Goal: Task Accomplishment & Management: Manage account settings

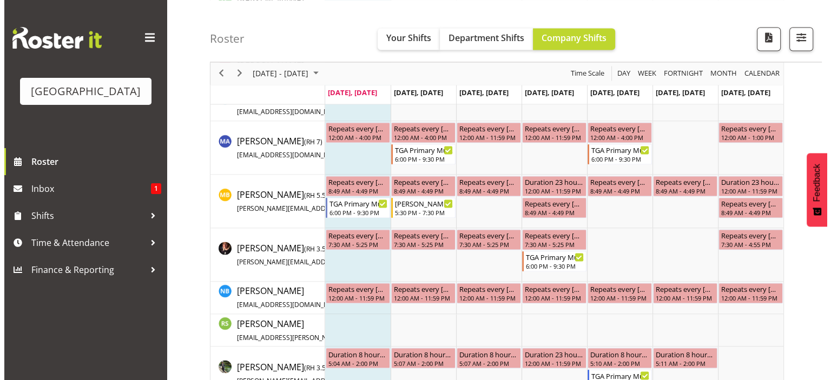
scroll to position [1839, 0]
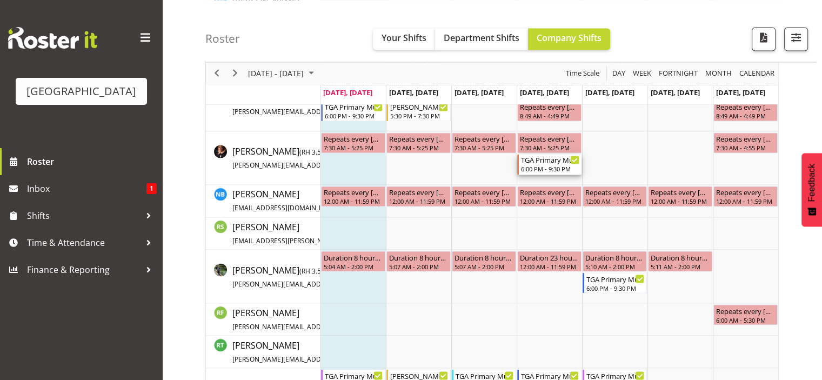
click at [553, 166] on div "6:00 PM - 9:30 PM" at bounding box center [550, 168] width 58 height 9
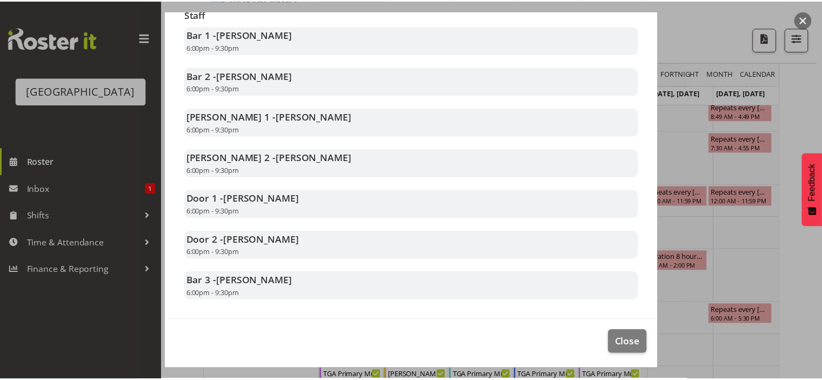
scroll to position [235, 0]
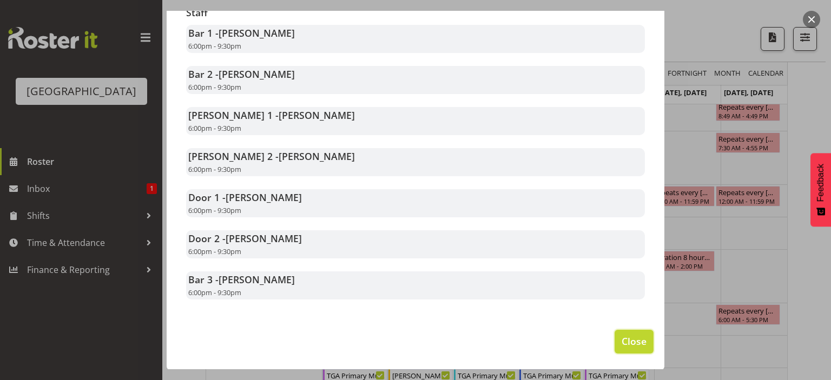
click at [633, 339] on span "Close" at bounding box center [633, 341] width 25 height 14
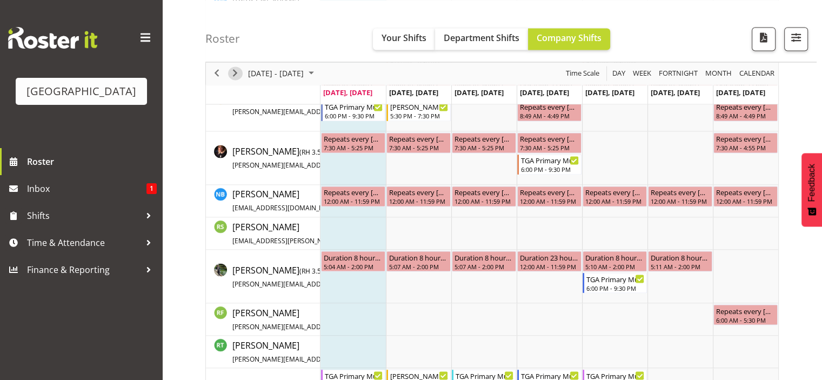
click at [234, 69] on span "Next" at bounding box center [235, 74] width 13 height 14
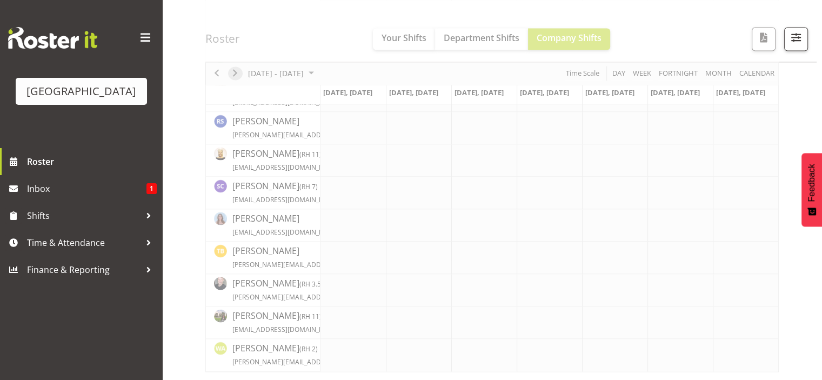
scroll to position [1661, 0]
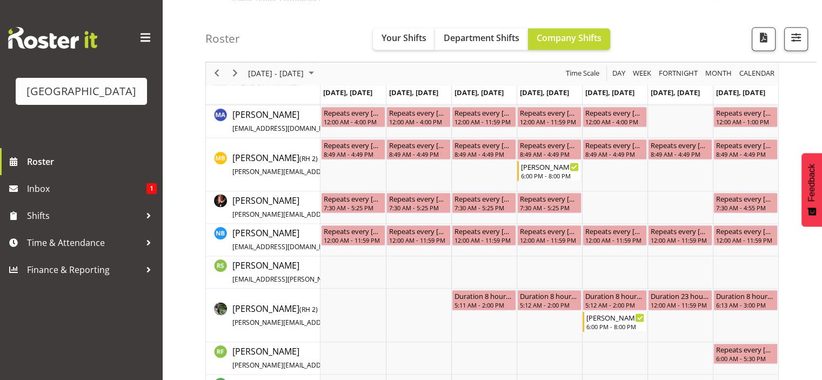
scroll to position [1590, 0]
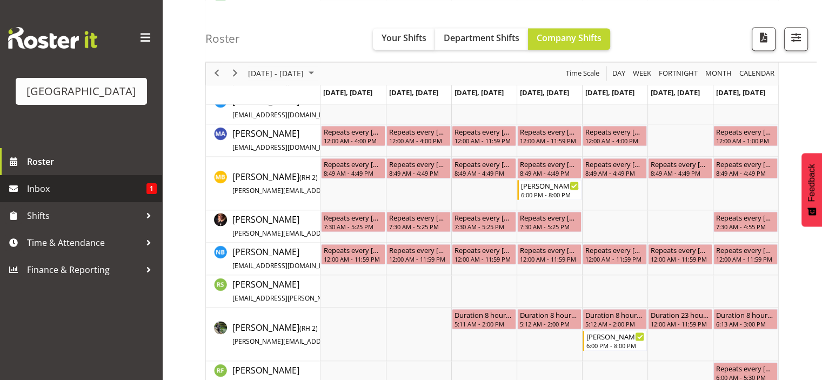
click at [28, 197] on span "Inbox" at bounding box center [87, 189] width 120 height 16
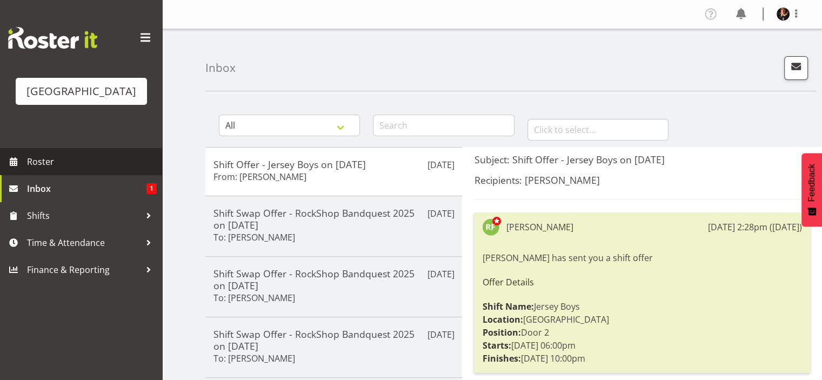
drag, startPoint x: 34, startPoint y: 175, endPoint x: 41, endPoint y: 173, distance: 7.2
click at [34, 170] on span "Roster" at bounding box center [92, 162] width 130 height 16
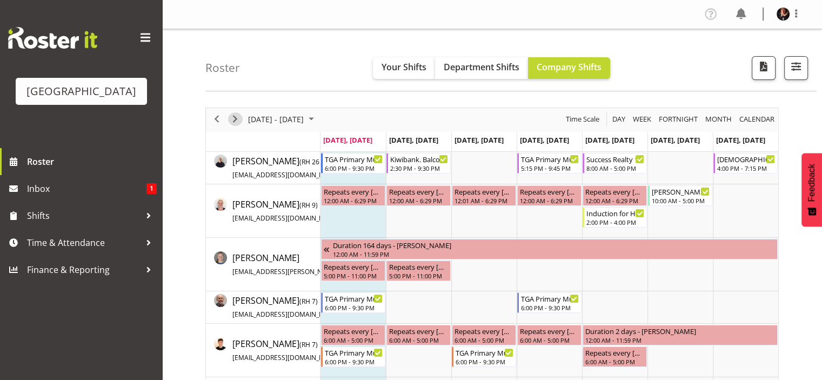
click at [234, 117] on span "Next" at bounding box center [235, 119] width 13 height 14
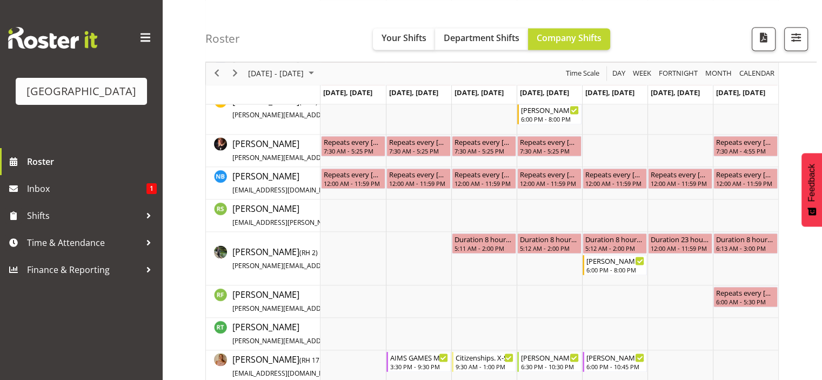
scroll to position [1568, 0]
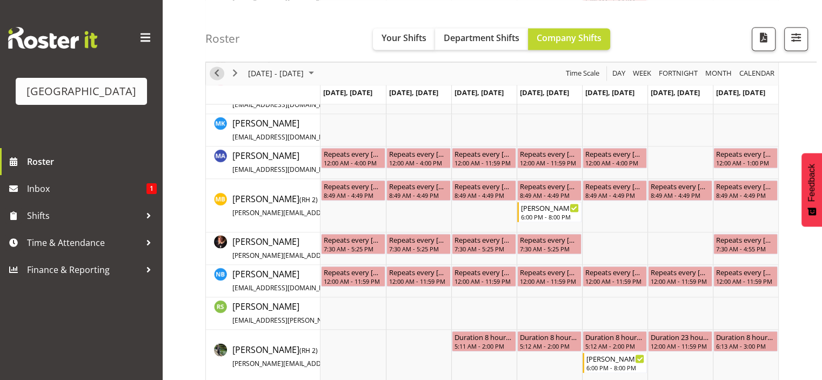
click at [214, 71] on span "Previous" at bounding box center [216, 74] width 13 height 14
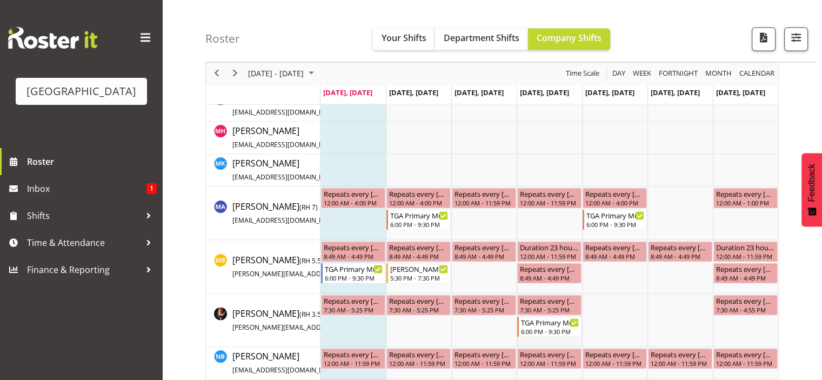
scroll to position [1730, 0]
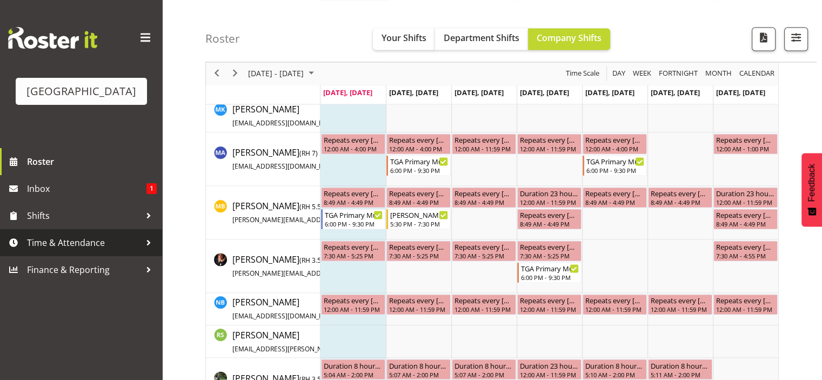
click at [74, 251] on span "Time & Attendance" at bounding box center [84, 243] width 114 height 16
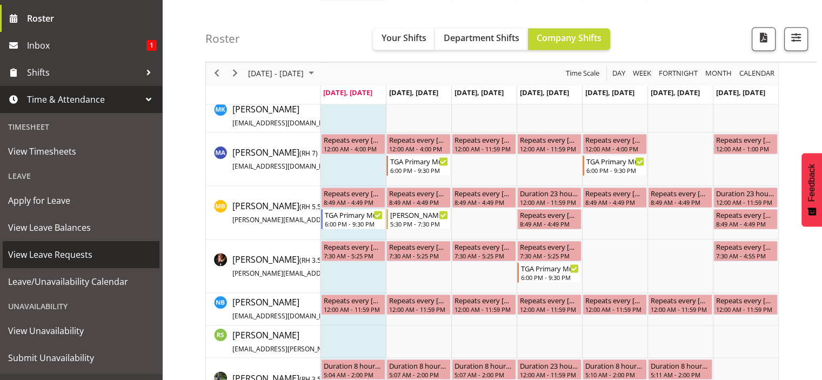
scroll to position [162, 0]
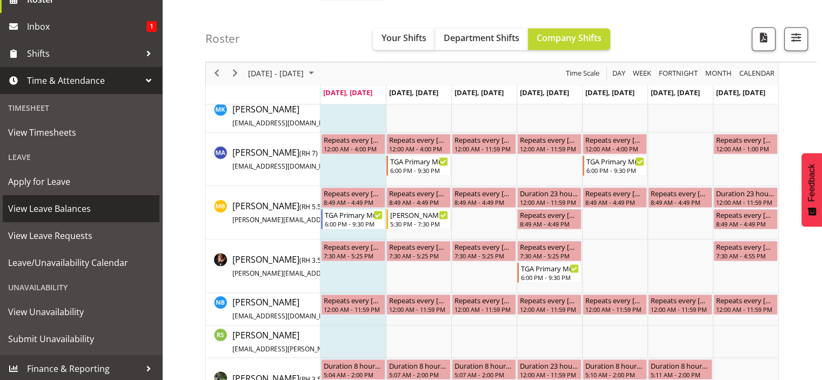
click at [79, 217] on span "View Leave Balances" at bounding box center [81, 209] width 146 height 16
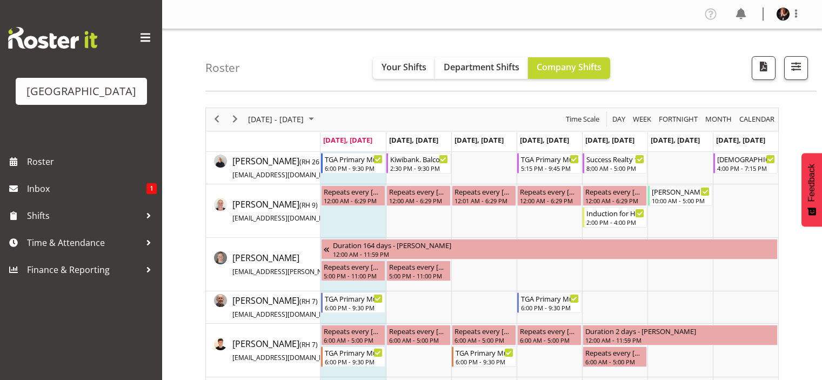
scroll to position [1752, 0]
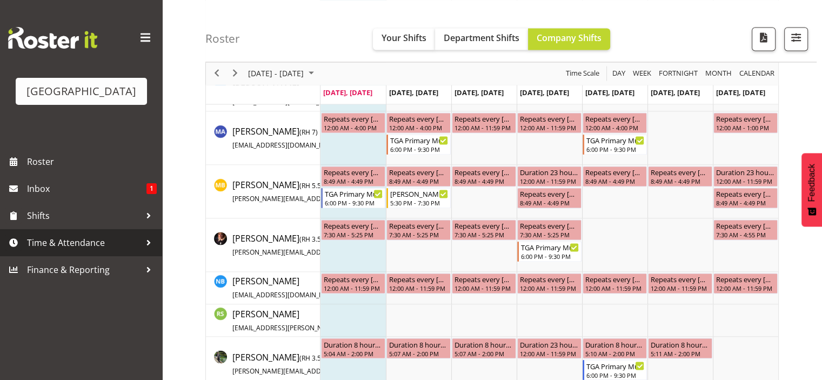
click at [49, 251] on span "Time & Attendance" at bounding box center [84, 243] width 114 height 16
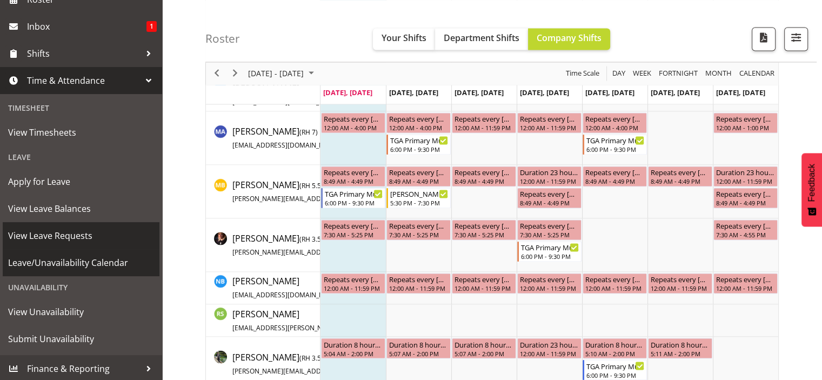
scroll to position [180, 0]
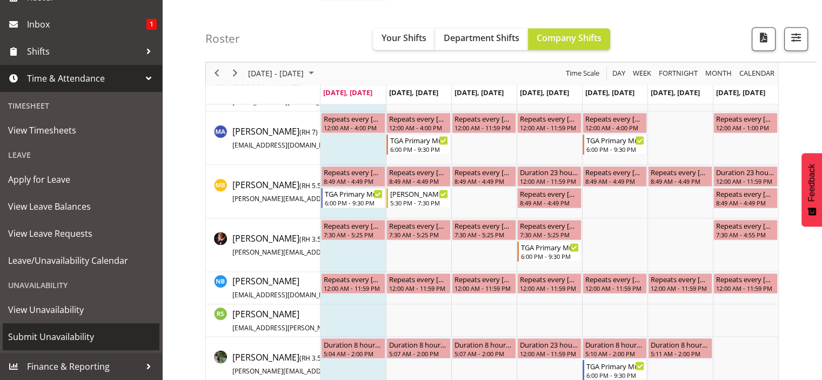
click at [44, 333] on span "Submit Unavailability" at bounding box center [81, 337] width 146 height 16
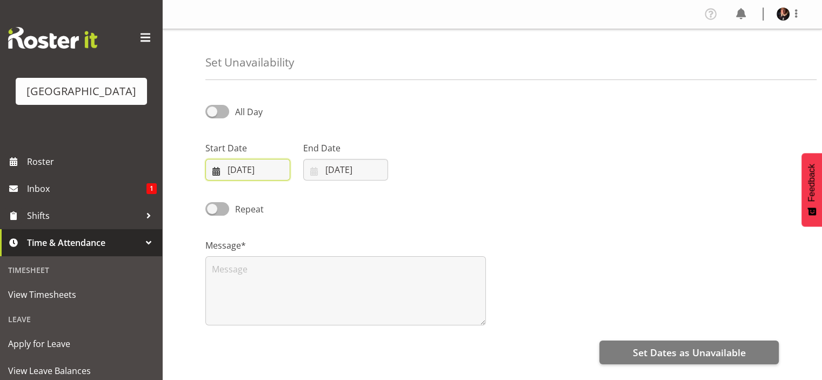
click at [278, 170] on input "[DATE]" at bounding box center [247, 170] width 85 height 22
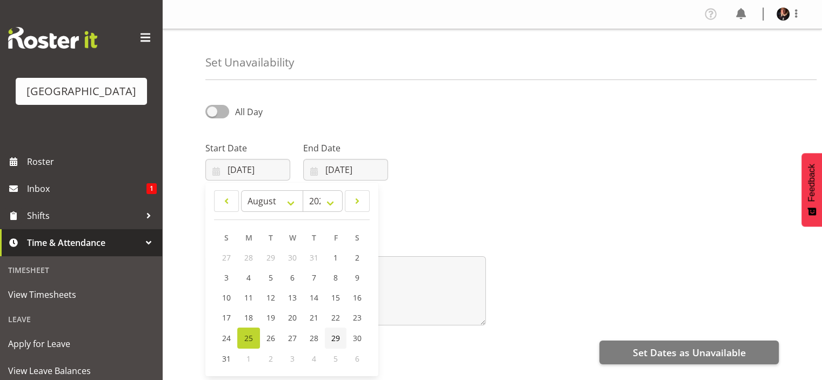
click at [336, 339] on span "29" at bounding box center [335, 338] width 9 height 10
type input "[DATE]"
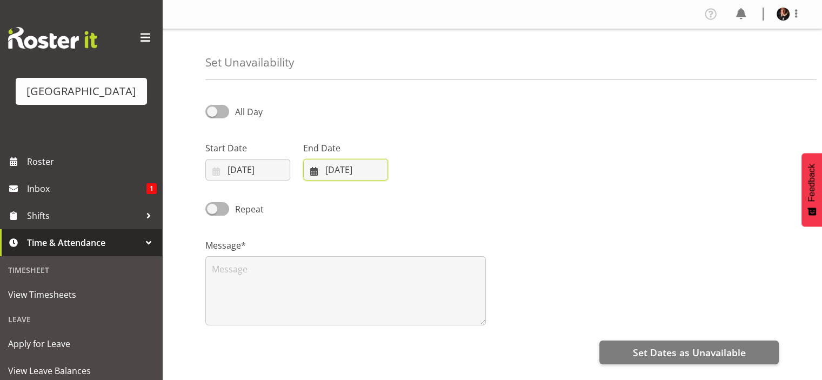
click at [377, 168] on input "[DATE]" at bounding box center [345, 170] width 85 height 22
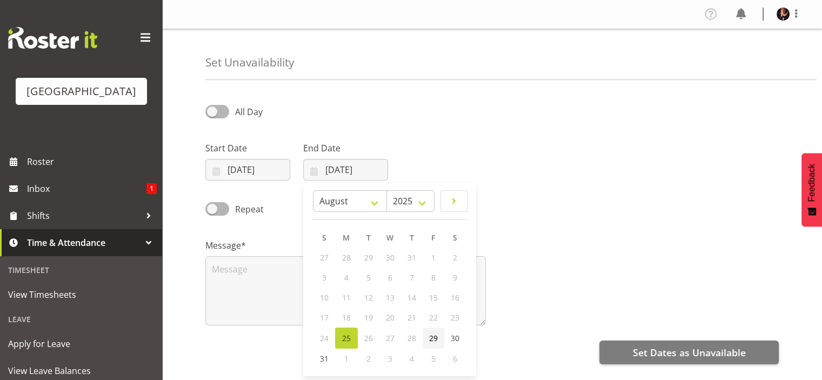
click at [434, 336] on span "29" at bounding box center [433, 338] width 9 height 10
type input "[DATE]"
click at [215, 105] on span at bounding box center [217, 112] width 24 height 14
click at [213, 108] on input "All Day" at bounding box center [208, 111] width 7 height 7
checkbox input "true"
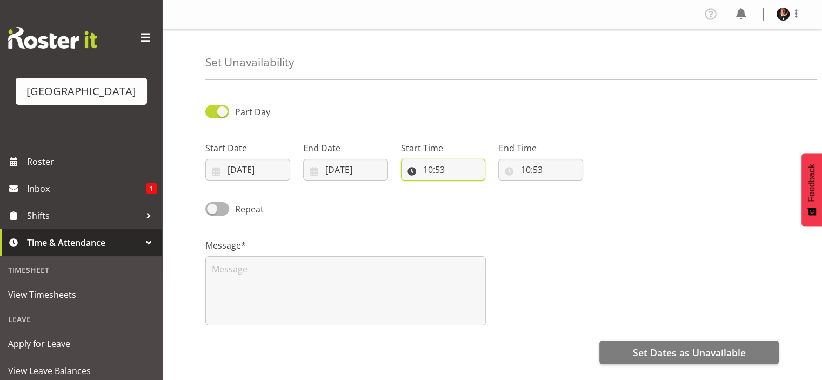
click at [448, 168] on input "10:53" at bounding box center [443, 170] width 85 height 22
click at [432, 168] on input "10:53" at bounding box center [443, 170] width 85 height 22
click at [469, 164] on input "10:53" at bounding box center [443, 170] width 85 height 22
click at [429, 168] on input "10:53" at bounding box center [443, 170] width 85 height 22
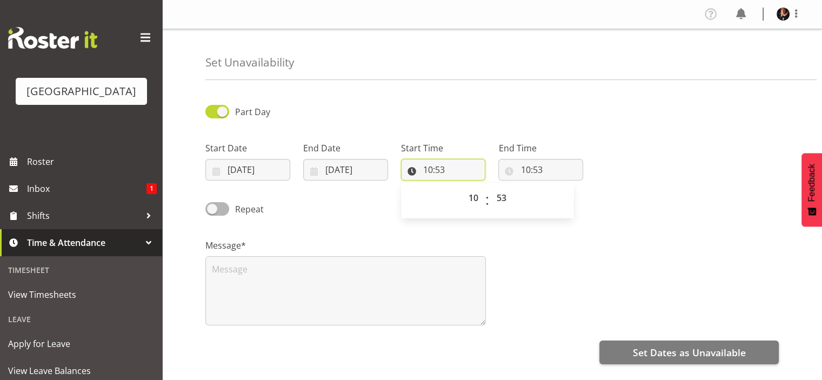
click at [472, 166] on input "10:53" at bounding box center [443, 170] width 85 height 22
click at [463, 165] on input "10:53" at bounding box center [443, 170] width 85 height 22
click at [413, 171] on input "10:53" at bounding box center [443, 170] width 85 height 22
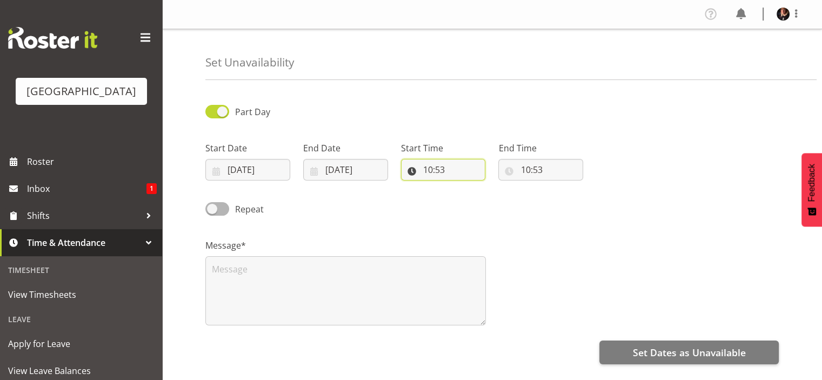
click at [414, 172] on input "10:53" at bounding box center [443, 170] width 85 height 22
click at [474, 165] on input "10:53" at bounding box center [443, 170] width 85 height 22
click at [498, 187] on div "Part Day Start Date 29/08/2025 January February March April May June July Augus…" at bounding box center [513, 304] width 617 height 433
click at [528, 169] on input "10:53" at bounding box center [541, 170] width 85 height 22
click at [577, 197] on select "00 01 02 03 04 05 06 07 08 09 10 11 12 13 14 15 16 17 18 19 20 21 22 23" at bounding box center [572, 198] width 24 height 22
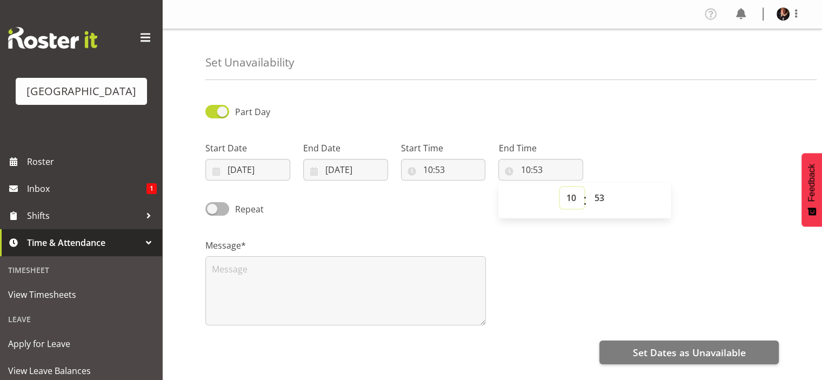
select select "13"
click at [560, 187] on select "00 01 02 03 04 05 06 07 08 09 10 11 12 13 14 15 16 17 18 19 20 21 22 23" at bounding box center [572, 198] width 24 height 22
type input "13:53"
click at [601, 195] on select "00 01 02 03 04 05 06 07 08 09 10 11 12 13 14 15 16 17 18 19 20 21 22 23 24 25 2…" at bounding box center [600, 198] width 24 height 22
select select "45"
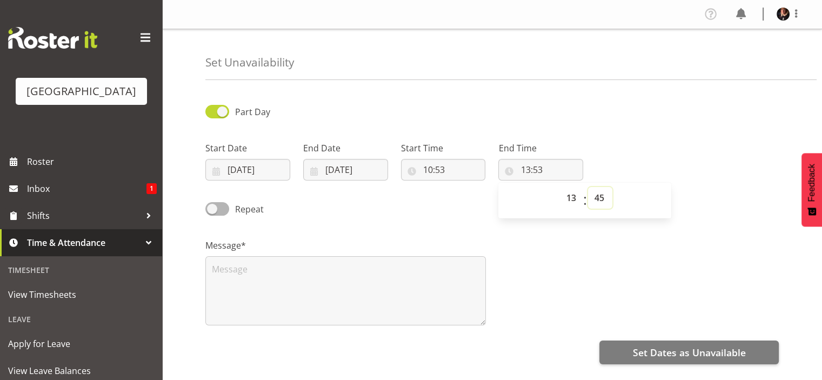
click at [588, 187] on select "00 01 02 03 04 05 06 07 08 09 10 11 12 13 14 15 16 17 18 19 20 21 22 23 24 25 2…" at bounding box center [600, 198] width 24 height 22
type input "13:45"
click at [428, 169] on input "10:53" at bounding box center [443, 170] width 85 height 22
click at [474, 198] on select "00 01 02 03 04 05 06 07 08 09 10 11 12 13 14 15 16 17 18 19 20 21 22 23" at bounding box center [475, 198] width 24 height 22
select select "13"
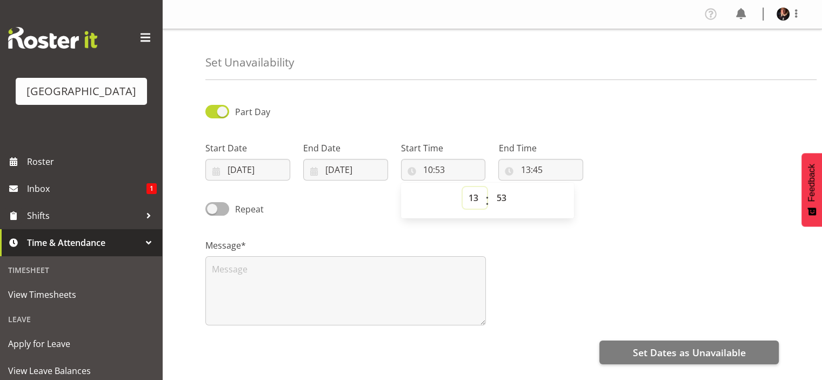
click at [463, 187] on select "00 01 02 03 04 05 06 07 08 09 10 11 12 13 14 15 16 17 18 19 20 21 22 23" at bounding box center [475, 198] width 24 height 22
type input "13:53"
click at [500, 197] on select "00 01 02 03 04 05 06 07 08 09 10 11 12 13 14 15 16 17 18 19 20 21 22 23 24 25 2…" at bounding box center [503, 198] width 24 height 22
select select "45"
click at [491, 187] on select "00 01 02 03 04 05 06 07 08 09 10 11 12 13 14 15 16 17 18 19 20 21 22 23 24 25 2…" at bounding box center [503, 198] width 24 height 22
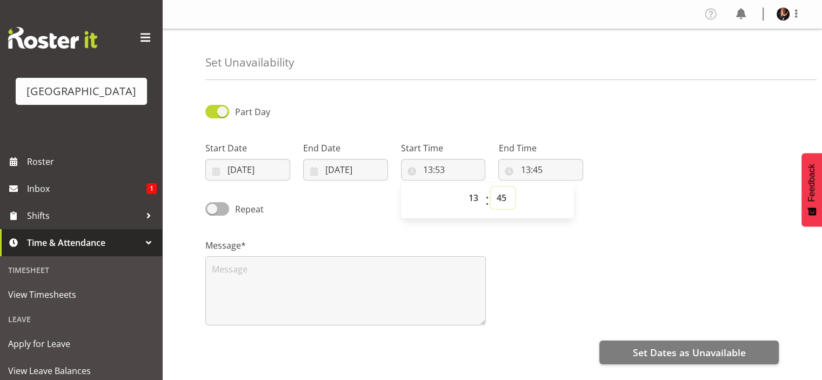
type input "13:45"
click at [525, 170] on input "13:45" at bounding box center [541, 170] width 85 height 22
click at [527, 174] on input "13:45" at bounding box center [541, 170] width 85 height 22
click at [571, 197] on select "00 01 02 03 04 05 06 07 08 09 10 11 12 13 14 15 16 17 18 19 20 21 22 23" at bounding box center [572, 198] width 24 height 22
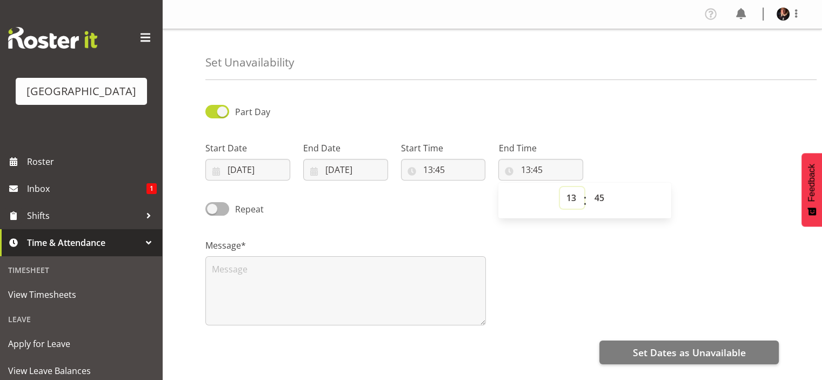
select select "18"
click at [560, 187] on select "00 01 02 03 04 05 06 07 08 09 10 11 12 13 14 15 16 17 18 19 20 21 22 23" at bounding box center [572, 198] width 24 height 22
type input "18:45"
click at [598, 197] on select "00 01 02 03 04 05 06 07 08 09 10 11 12 13 14 15 16 17 18 19 20 21 22 23 24 25 2…" at bounding box center [600, 198] width 24 height 22
click at [532, 198] on div "00 01 02 03 04 05 06 07 08 09 10 11 12 13 14 15 16 17 18 19 20 21 22 23 : 00 01…" at bounding box center [585, 200] width 173 height 27
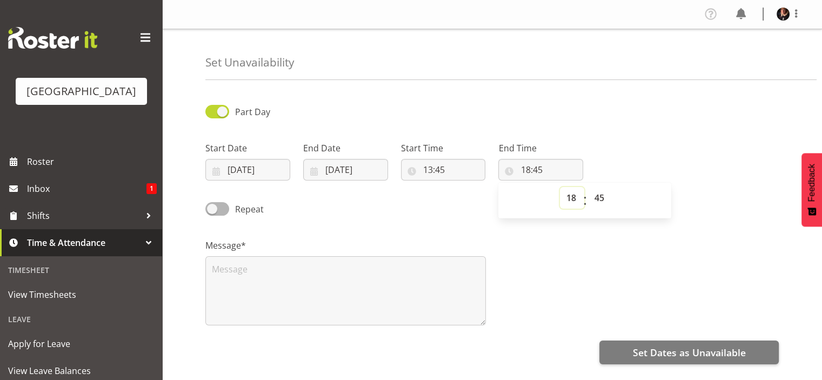
click at [572, 199] on select "00 01 02 03 04 05 06 07 08 09 10 11 12 13 14 15 16 17 18 19 20 21 22 23" at bounding box center [572, 198] width 24 height 22
select select "17"
click at [560, 187] on select "00 01 02 03 04 05 06 07 08 09 10 11 12 13 14 15 16 17 18 19 20 21 22 23" at bounding box center [572, 198] width 24 height 22
type input "17:45"
click at [595, 195] on select "00 01 02 03 04 05 06 07 08 09 10 11 12 13 14 15 16 17 18 19 20 21 22 23 24 25 2…" at bounding box center [600, 198] width 24 height 22
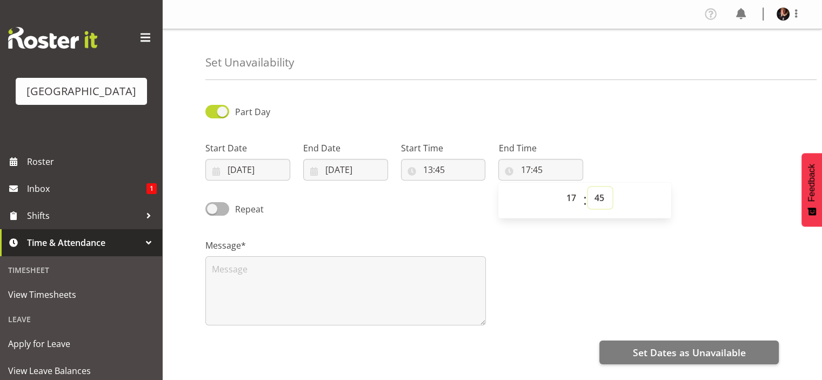
select select "59"
click at [588, 187] on select "00 01 02 03 04 05 06 07 08 09 10 11 12 13 14 15 16 17 18 19 20 21 22 23 24 25 2…" at bounding box center [600, 198] width 24 height 22
type input "17:59"
click at [217, 209] on span at bounding box center [217, 209] width 24 height 14
click at [213, 209] on input "Repeat" at bounding box center [208, 208] width 7 height 7
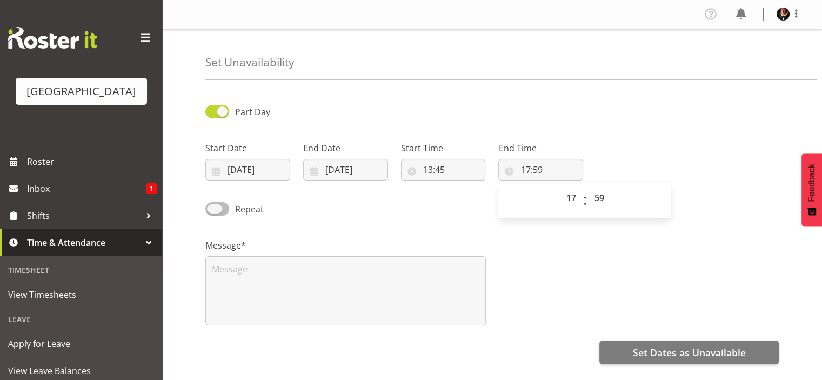
checkbox input "true"
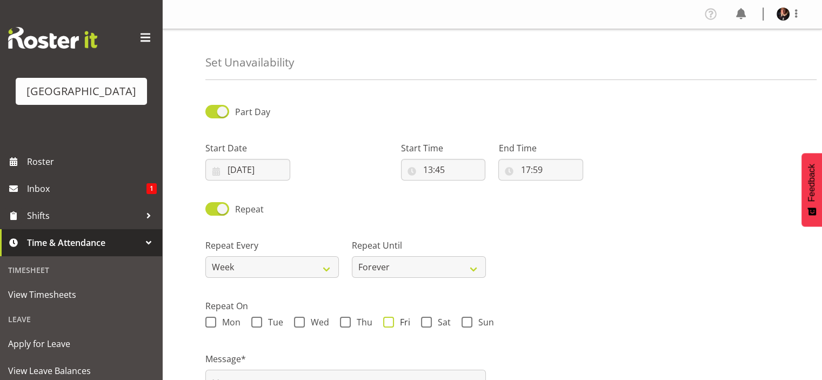
click at [387, 323] on span at bounding box center [388, 322] width 11 height 11
click at [387, 323] on input "Fri" at bounding box center [386, 322] width 7 height 7
checkbox input "true"
click at [476, 269] on select "Forever On a date" at bounding box center [419, 267] width 134 height 22
select select "date"
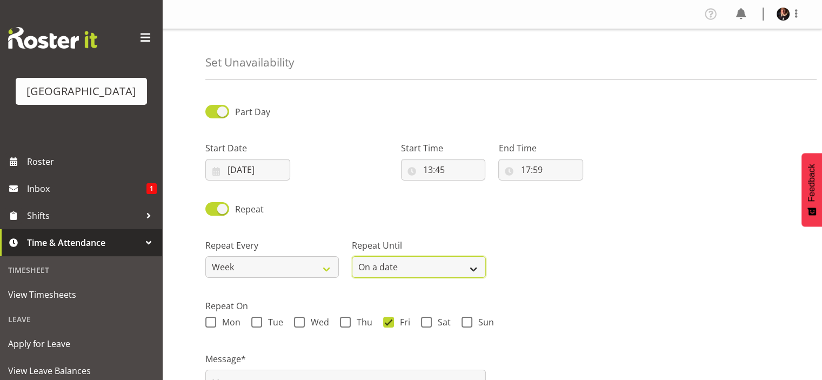
click at [352, 256] on select "Forever On a date" at bounding box center [419, 267] width 134 height 22
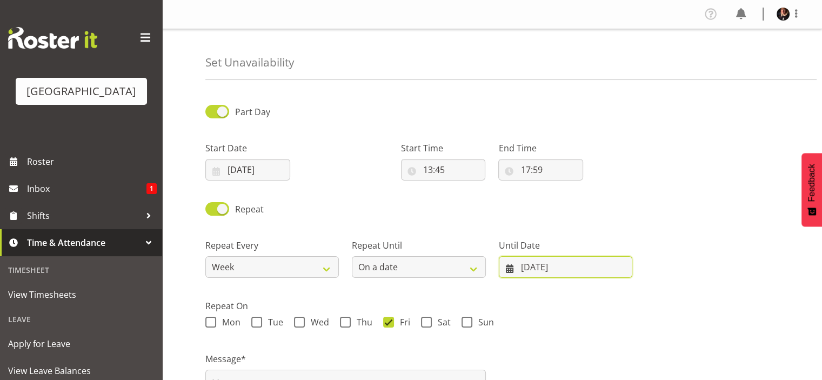
click at [599, 268] on input "25/08/2025" at bounding box center [566, 267] width 134 height 22
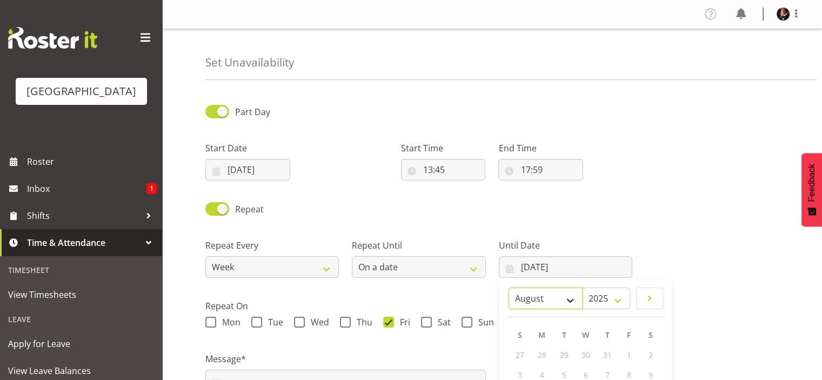
click at [571, 301] on select "January February March April May June July August September October November De…" at bounding box center [546, 299] width 74 height 22
select select "8"
click at [534, 288] on select "January February March April May June July August September October November De…" at bounding box center [546, 299] width 74 height 22
click at [624, 301] on select "2035 2034 2033 2032 2031 2030 2029 2028 2027 2026 2025" at bounding box center [616, 299] width 40 height 22
click at [596, 288] on select "2035 2034 2033 2032 2031 2030 2029 2028 2027 2026 2025" at bounding box center [616, 299] width 40 height 22
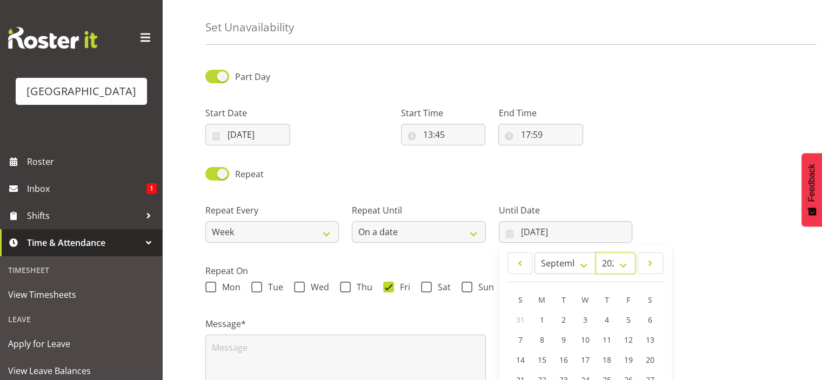
scroll to position [54, 0]
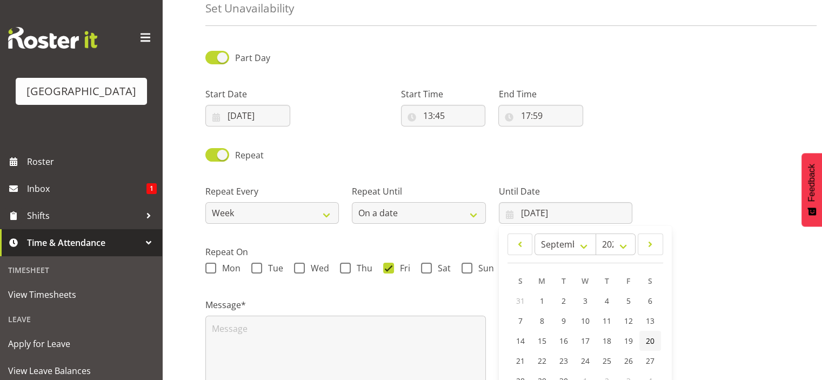
click at [647, 341] on span "20" at bounding box center [650, 341] width 9 height 10
type input "20/09/2025"
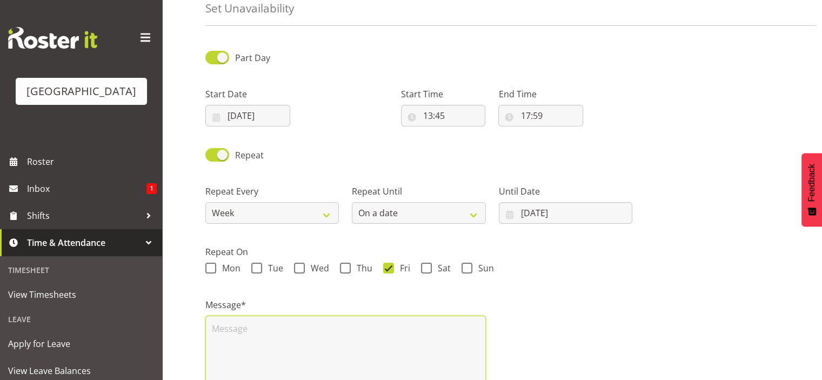
click at [294, 335] on textarea at bounding box center [345, 350] width 281 height 69
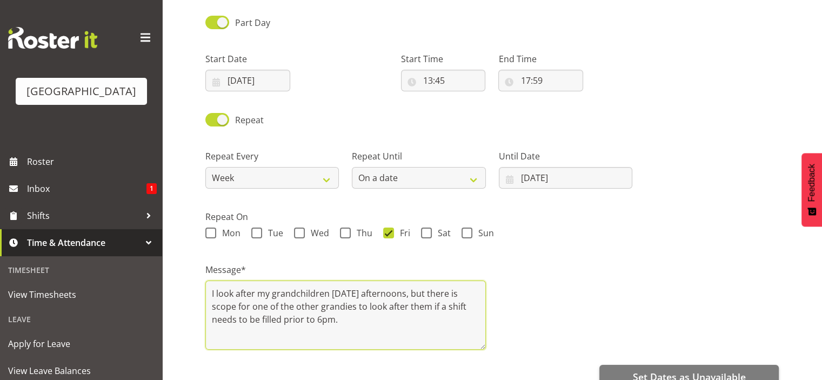
scroll to position [149, 0]
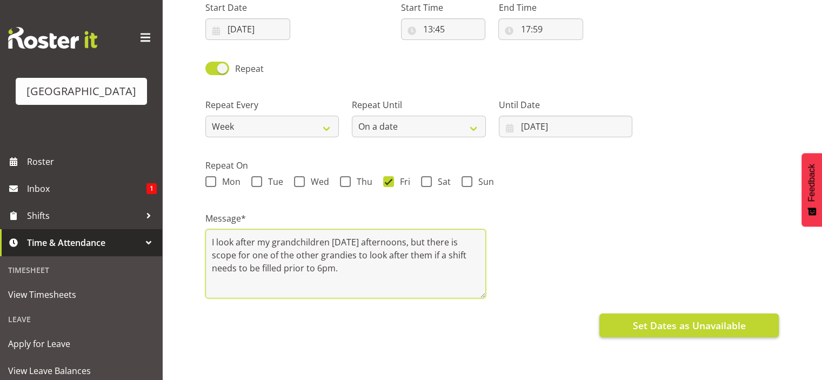
type textarea "I look after my grandchildren on Friday afternoons, but there is scope for one …"
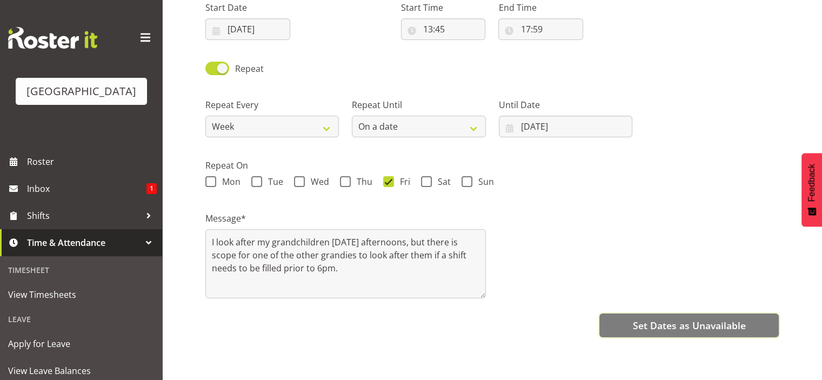
click at [714, 319] on span "Set Dates as Unavailable" at bounding box center [689, 326] width 113 height 14
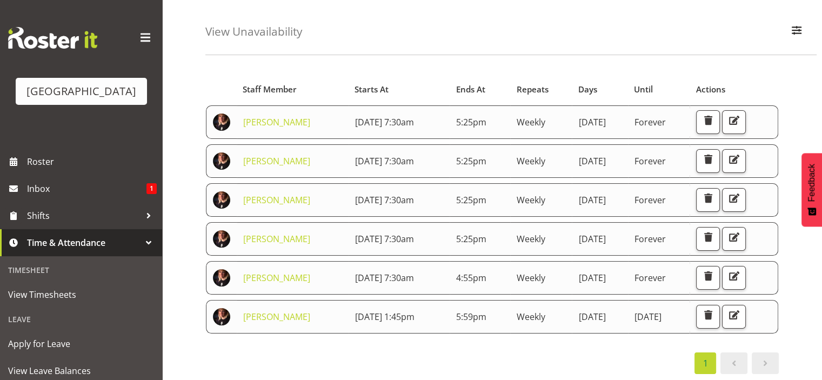
scroll to position [108, 0]
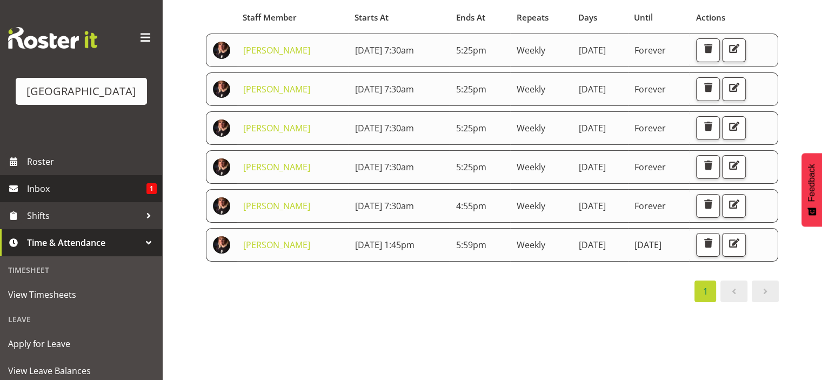
click at [72, 197] on span "Inbox" at bounding box center [87, 189] width 120 height 16
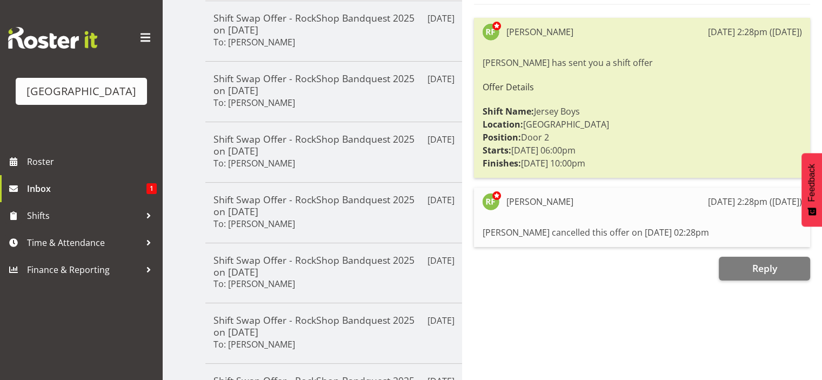
scroll to position [54, 0]
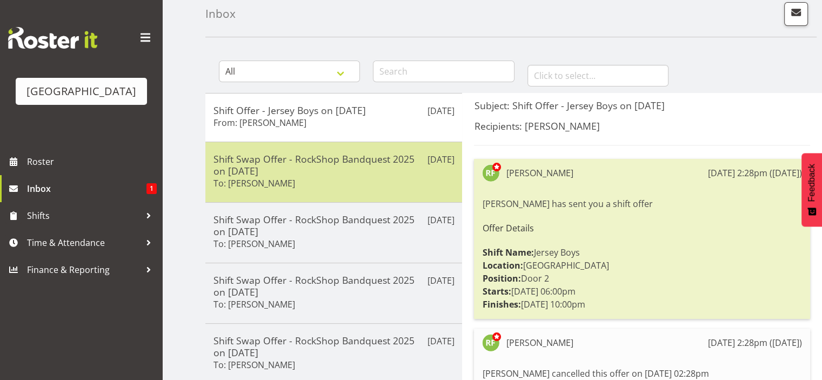
click at [297, 177] on div "Shift Swap Offer - RockShop Bandquest 2025 on [DATE] To: [PERSON_NAME]" at bounding box center [334, 172] width 241 height 38
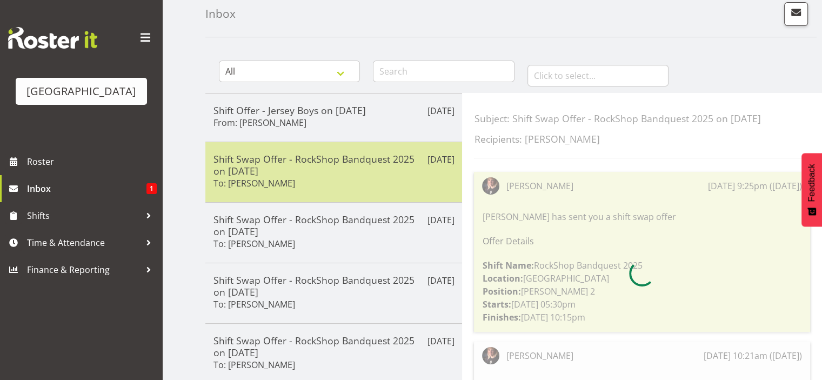
drag, startPoint x: 344, startPoint y: 114, endPoint x: 306, endPoint y: 178, distance: 74.7
click at [306, 178] on div "Shift Swap Offer - RockShop Bandquest 2025 on 15/08/25 To: Katherine Madill" at bounding box center [334, 172] width 241 height 38
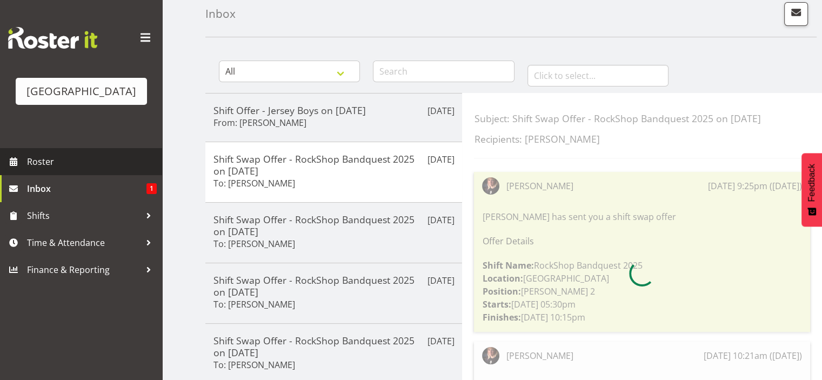
click at [36, 170] on span "Roster" at bounding box center [92, 162] width 130 height 16
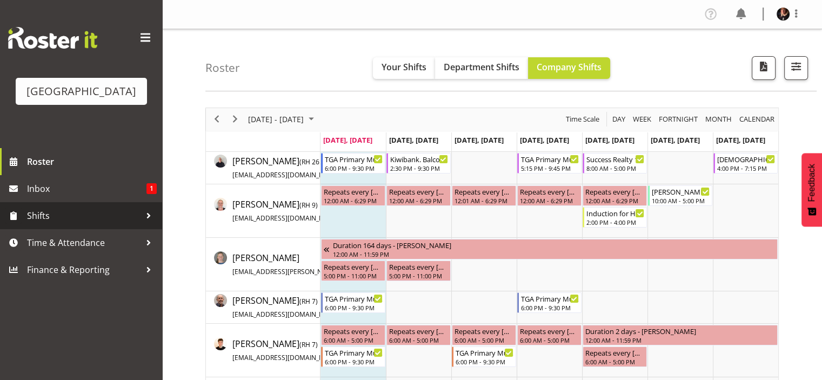
click at [43, 224] on span "Shifts" at bounding box center [84, 216] width 114 height 16
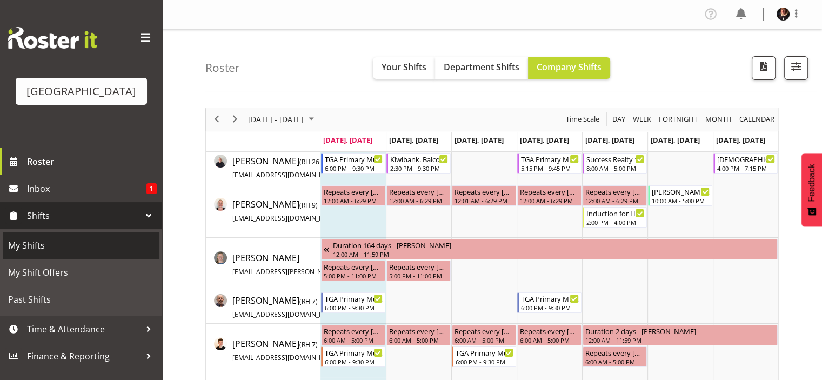
click at [42, 254] on span "My Shifts" at bounding box center [81, 245] width 146 height 16
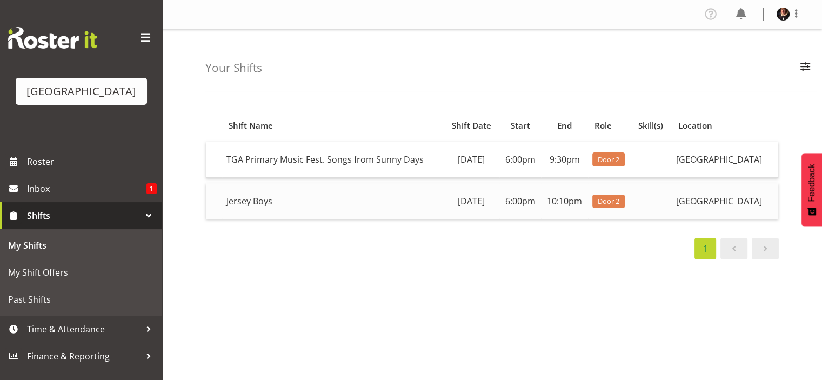
click at [471, 219] on td "[DATE]" at bounding box center [472, 201] width 56 height 36
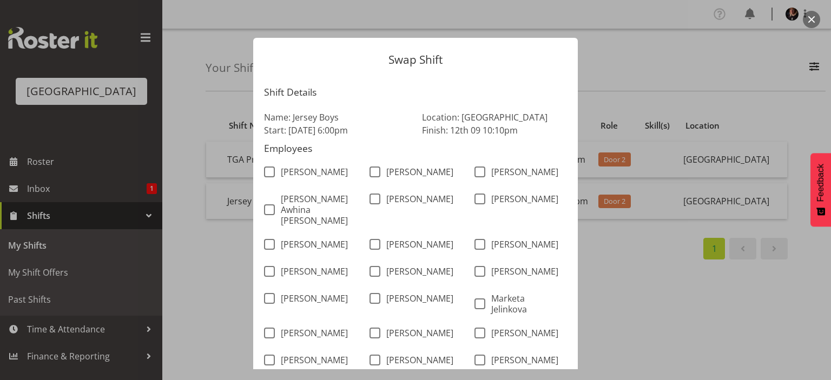
click at [790, 306] on div at bounding box center [415, 190] width 831 height 380
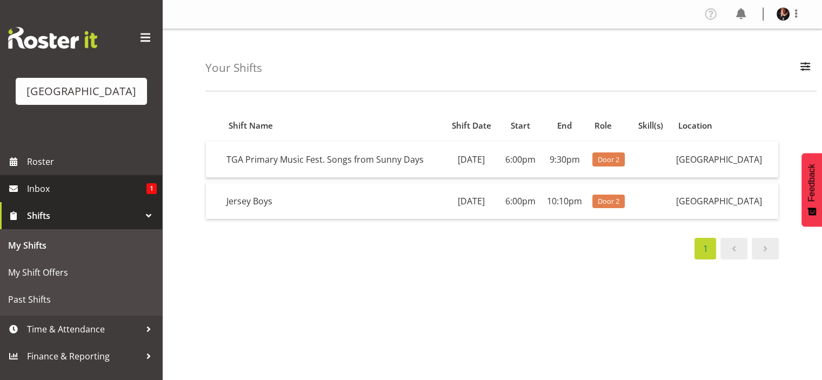
click at [59, 197] on span "Inbox" at bounding box center [87, 189] width 120 height 16
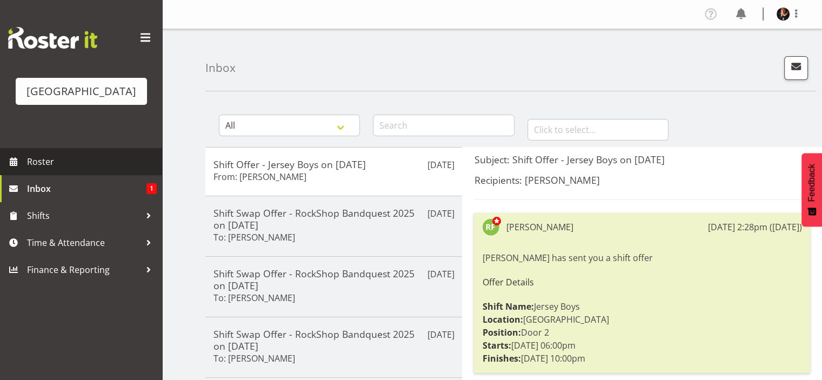
click at [57, 170] on span "Roster" at bounding box center [92, 162] width 130 height 16
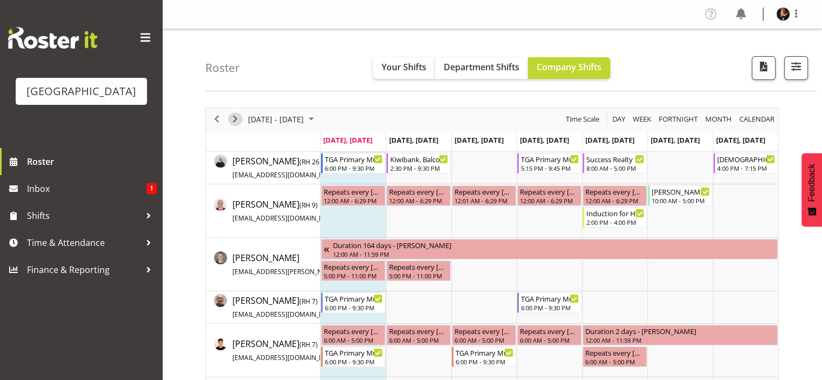
click at [235, 117] on span "Next" at bounding box center [235, 119] width 13 height 14
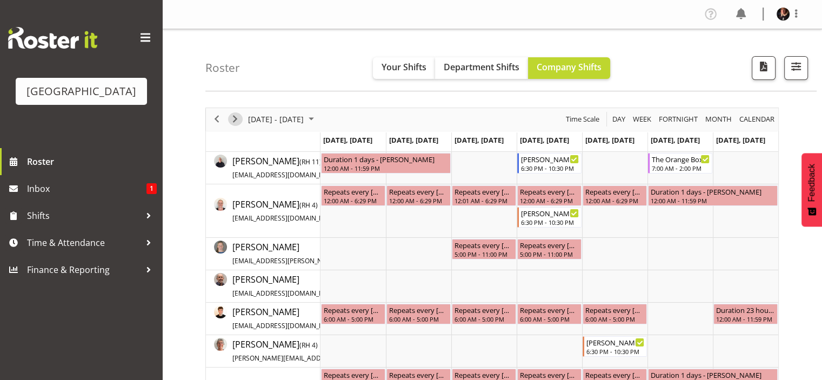
click at [236, 114] on span "Next" at bounding box center [235, 119] width 13 height 14
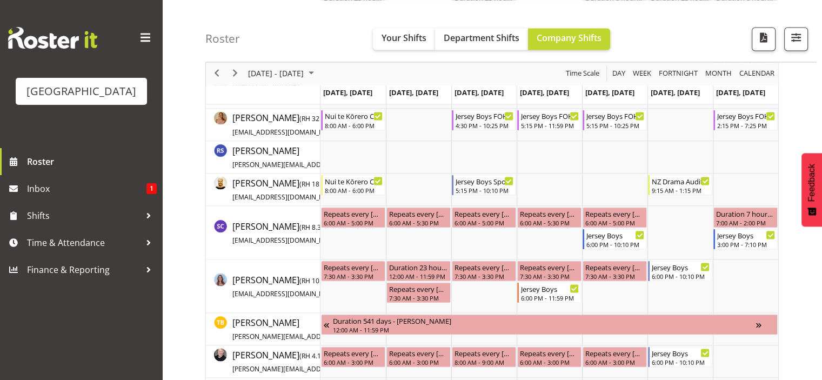
scroll to position [1890, 0]
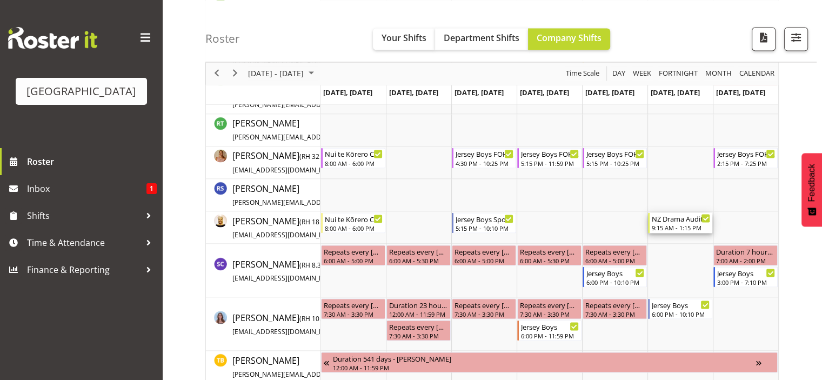
click at [673, 224] on div "9:15 AM - 1:15 PM" at bounding box center [681, 227] width 58 height 9
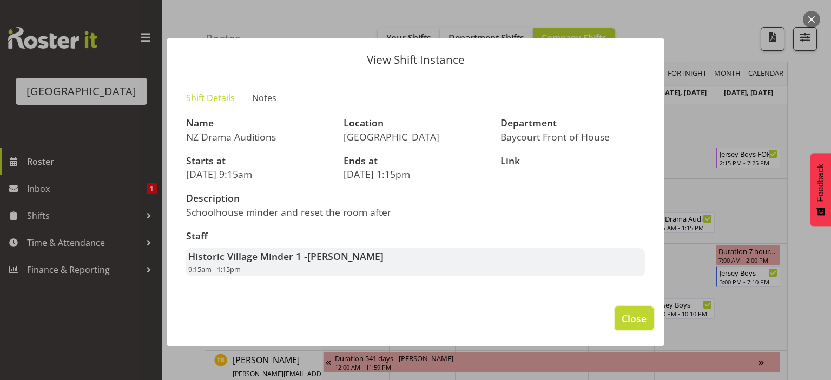
click at [632, 319] on span "Close" at bounding box center [633, 318] width 25 height 14
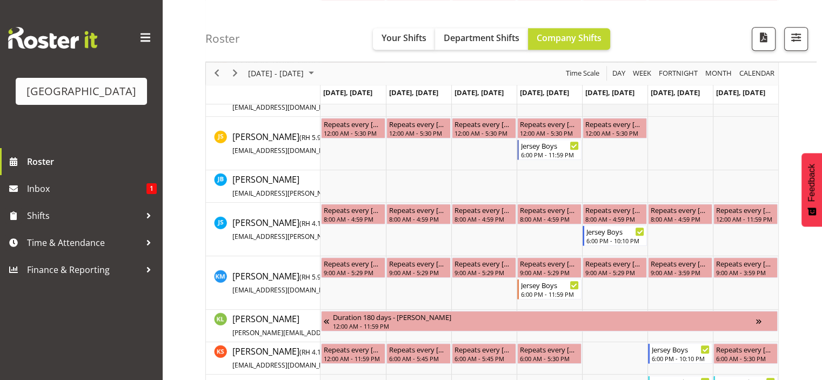
scroll to position [917, 0]
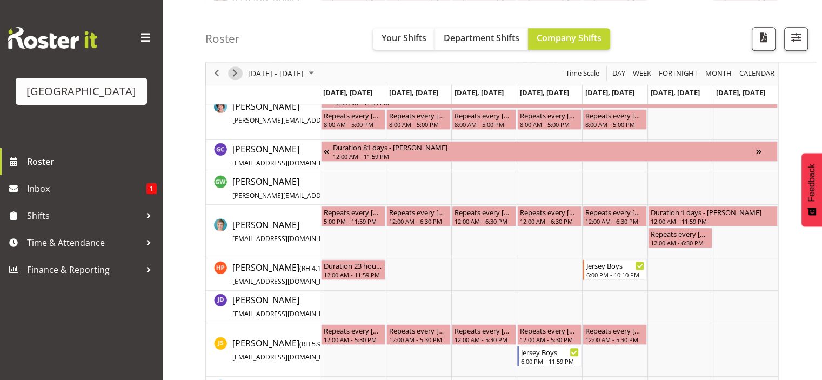
click at [231, 68] on span "Next" at bounding box center [235, 74] width 13 height 14
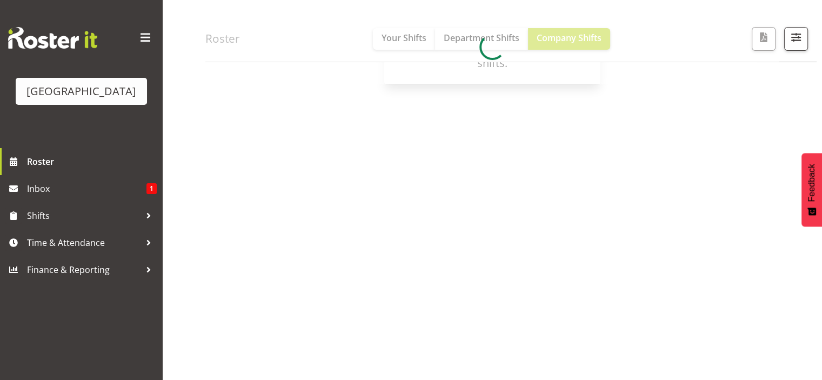
scroll to position [151, 0]
